Goal: Check status: Check status

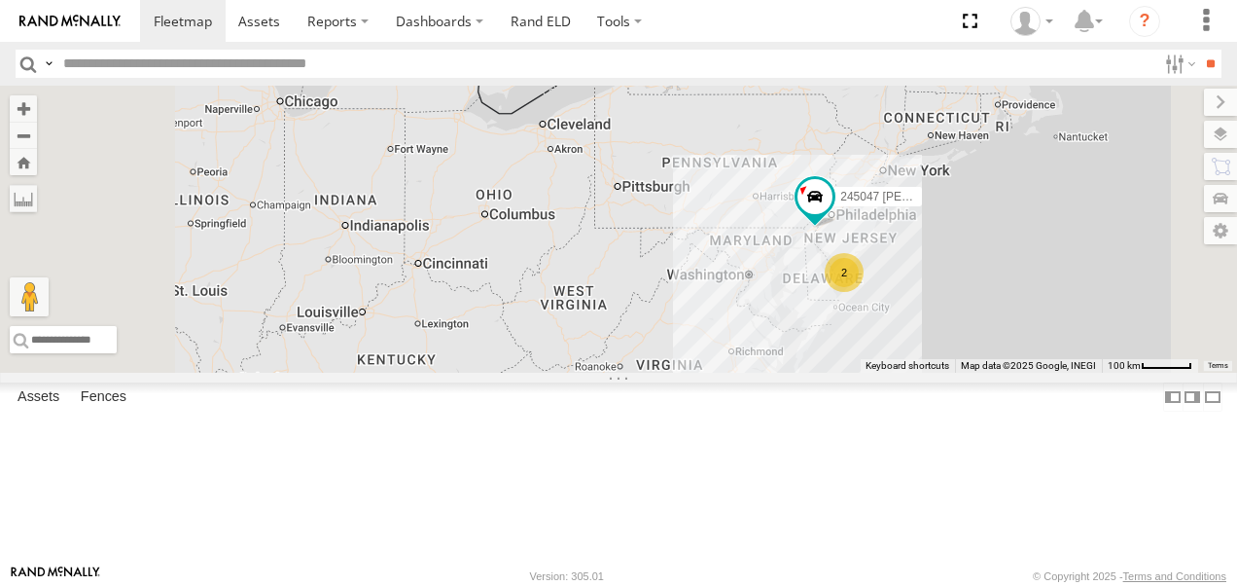
drag, startPoint x: 977, startPoint y: 288, endPoint x: 923, endPoint y: 395, distance: 120.1
click at [918, 373] on div "245048 [PERSON_NAME] 2 245047 [PERSON_NAME]" at bounding box center [618, 229] width 1237 height 287
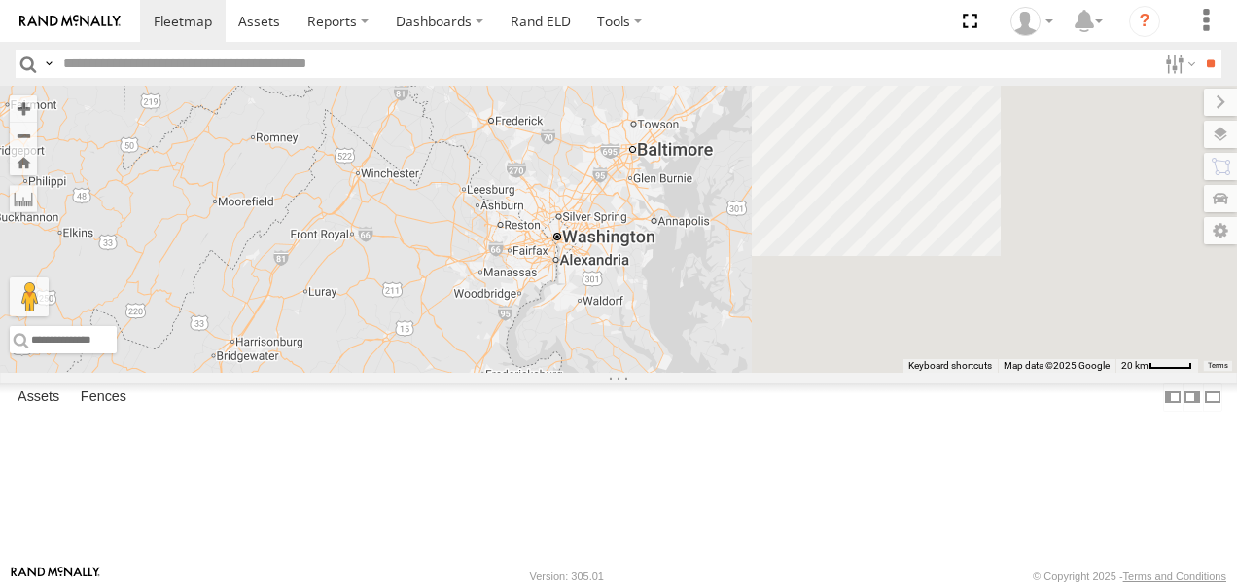
drag, startPoint x: 943, startPoint y: 303, endPoint x: 420, endPoint y: 245, distance: 526.5
click at [432, 257] on main "← Move left → Move right ↑ Move up ↓ Move down + Zoom in - Zoom out Home Jump l…" at bounding box center [618, 325] width 1237 height 479
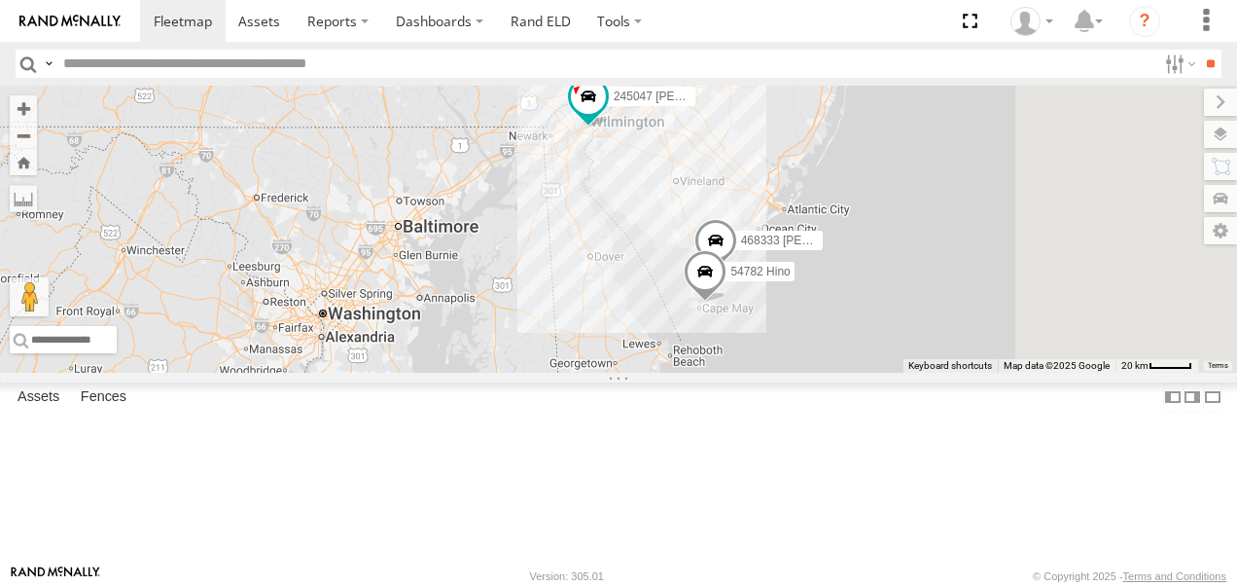
drag, startPoint x: 784, startPoint y: 130, endPoint x: 770, endPoint y: 298, distance: 167.8
click at [773, 305] on div "245048 [PERSON_NAME] 245047 [PERSON_NAME] 54782 Hino 468333 [PERSON_NAME]" at bounding box center [618, 229] width 1237 height 287
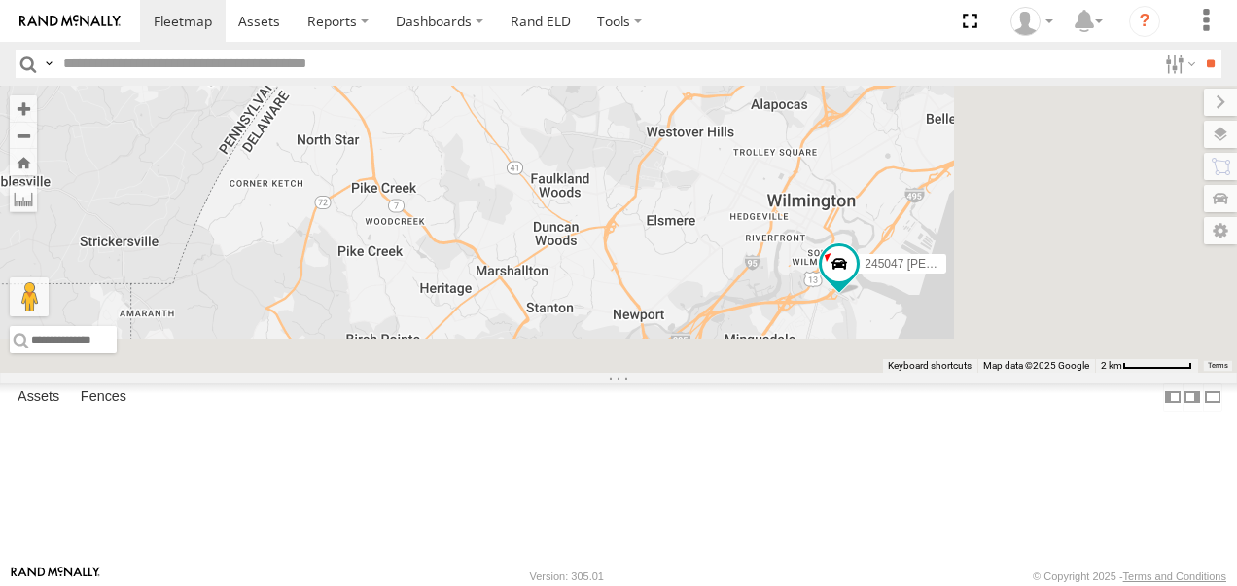
drag, startPoint x: 975, startPoint y: 438, endPoint x: 873, endPoint y: 242, distance: 220.1
click at [873, 242] on div "245048 [PERSON_NAME] 245047 [PERSON_NAME] 54782 Hino 468333 [PERSON_NAME]" at bounding box center [618, 229] width 1237 height 287
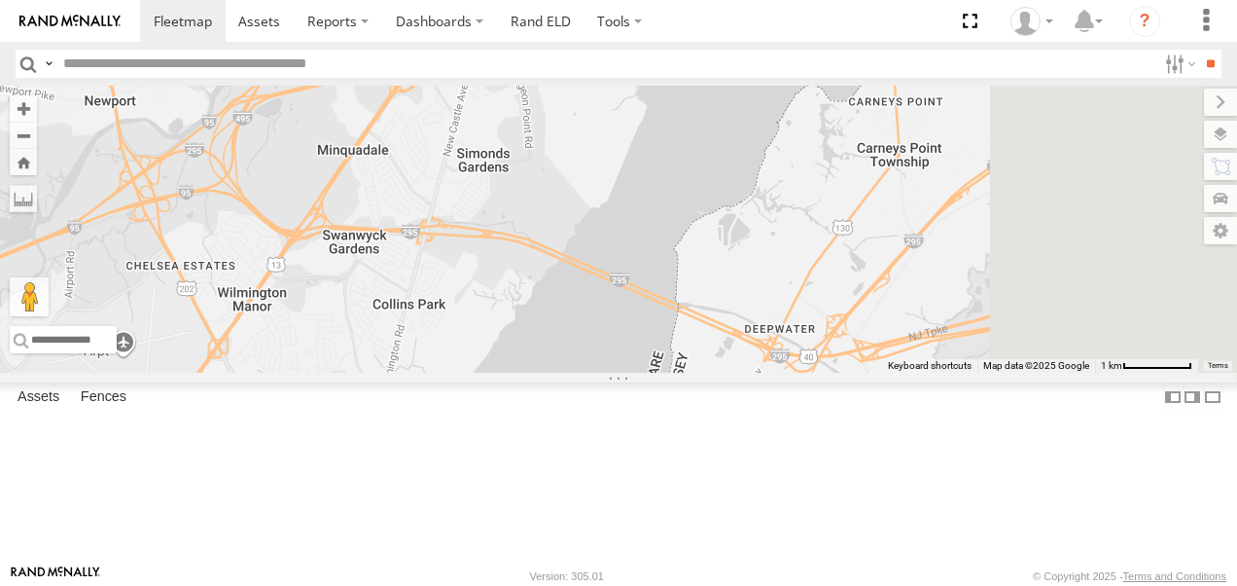
drag, startPoint x: 1078, startPoint y: 378, endPoint x: 775, endPoint y: 238, distance: 333.3
click at [780, 238] on div "245048 [PERSON_NAME] 245047 [PERSON_NAME] 54782 Hino 468333 [PERSON_NAME]" at bounding box center [618, 229] width 1237 height 287
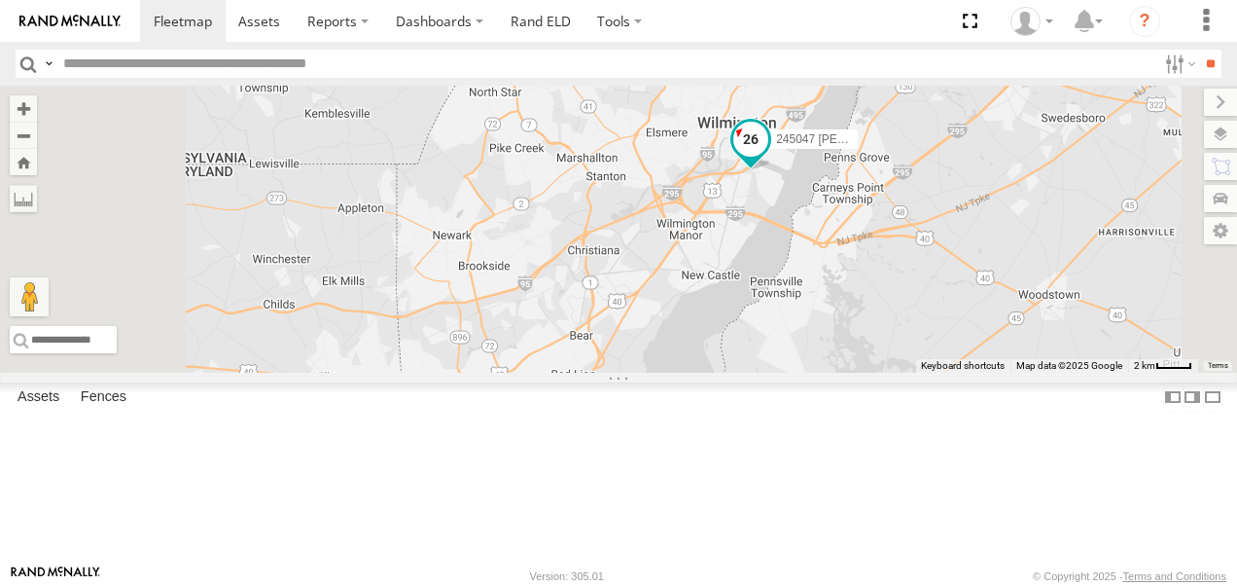
click at [768, 156] on span at bounding box center [750, 138] width 35 height 35
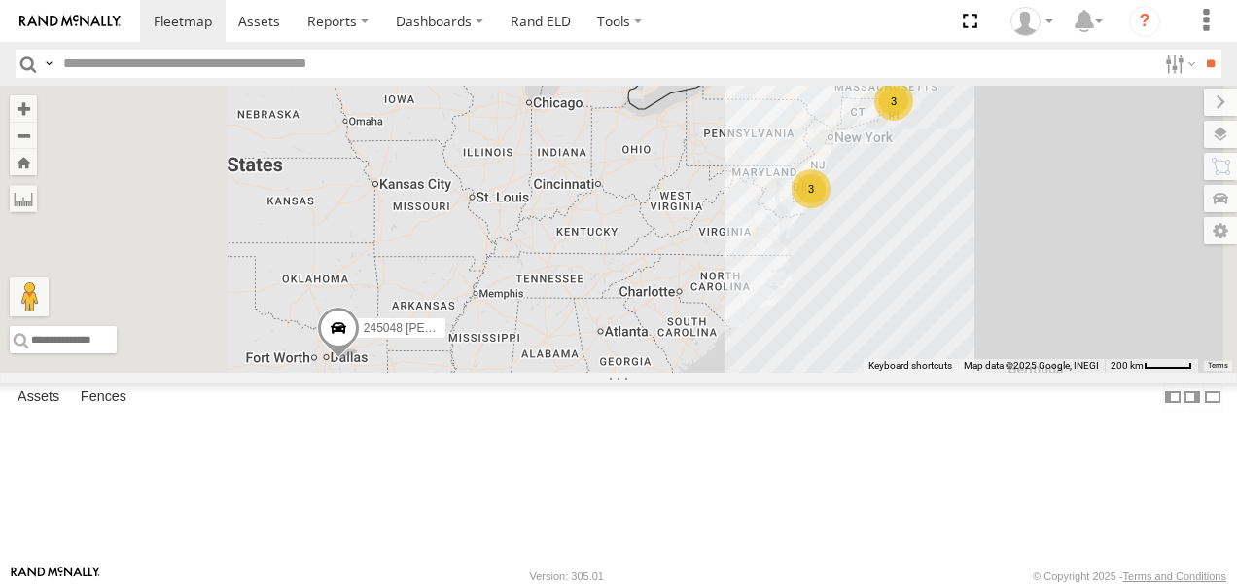
click at [0, 0] on div "468332 [PERSON_NAME]" at bounding box center [0, 0] width 0 height 0
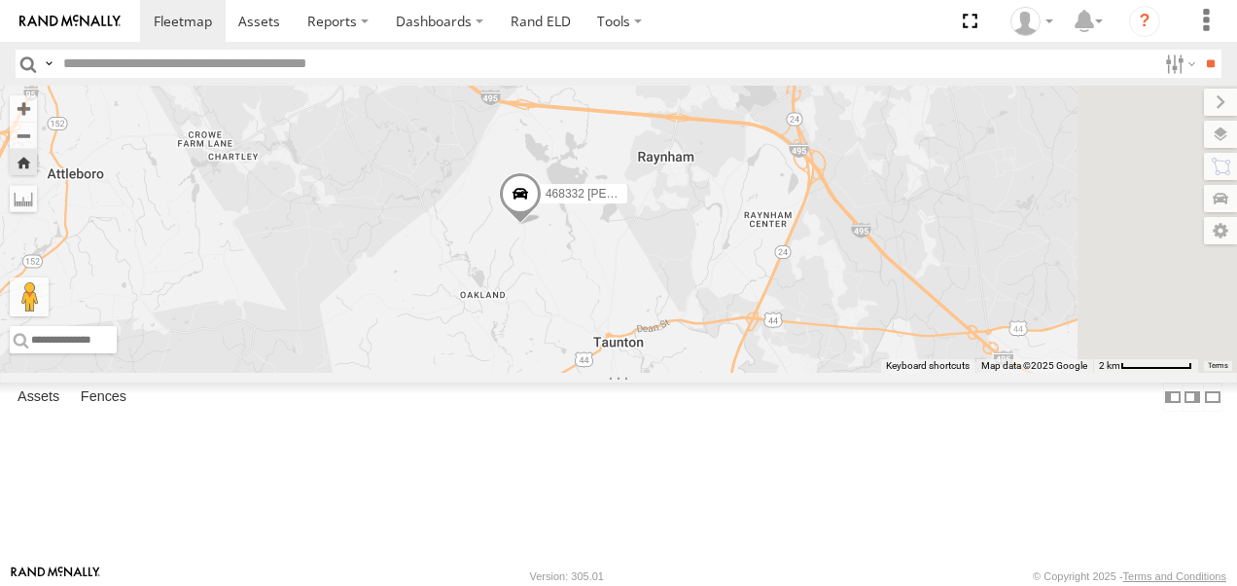
drag, startPoint x: 996, startPoint y: 335, endPoint x: 790, endPoint y: 340, distance: 206.3
click at [801, 354] on div "468332 [PERSON_NAME]" at bounding box center [618, 229] width 1237 height 287
